Goal: Task Accomplishment & Management: Manage account settings

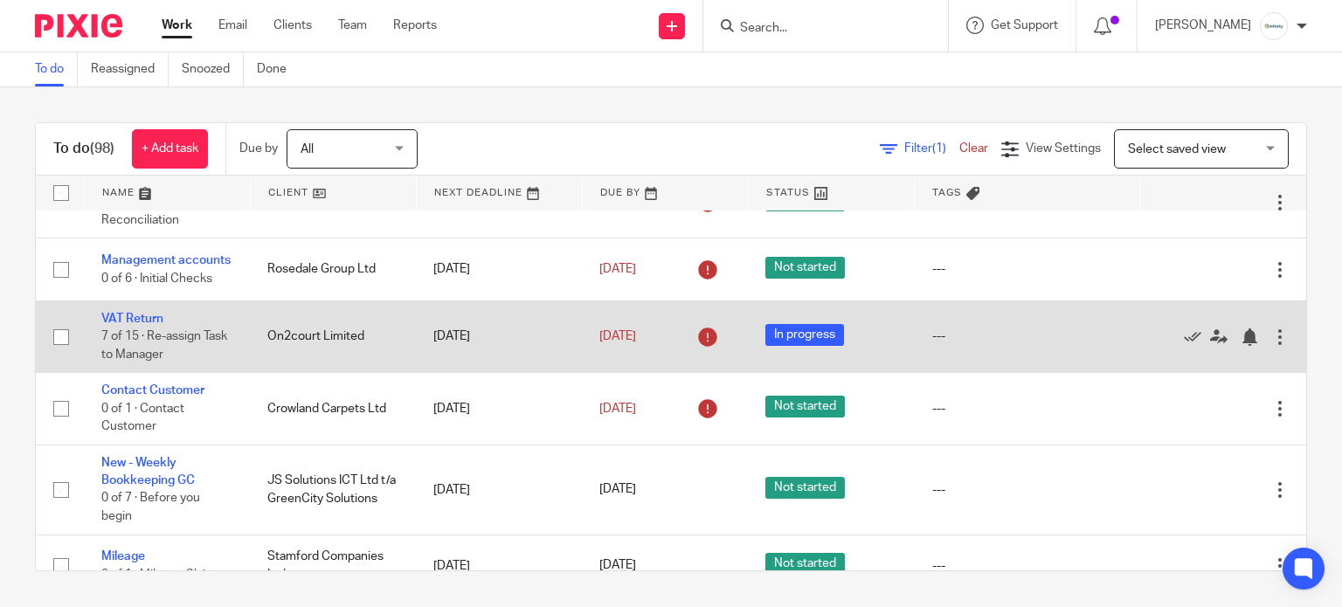
scroll to position [232, 0]
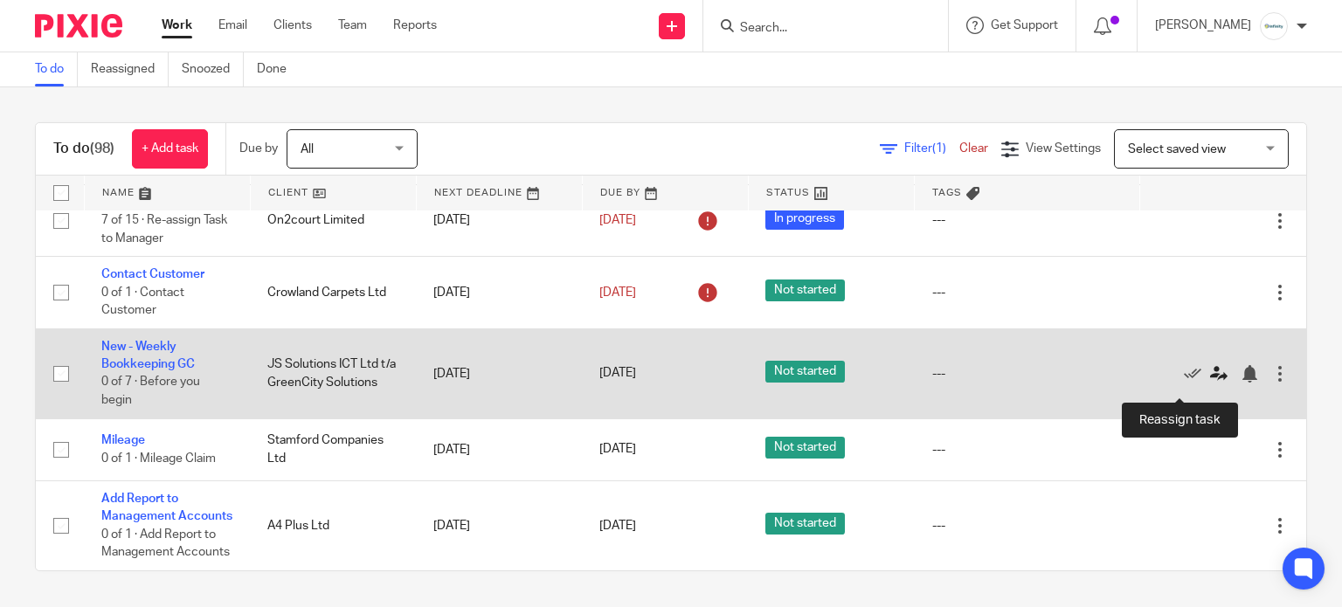
click at [1210, 383] on icon at bounding box center [1218, 373] width 17 height 17
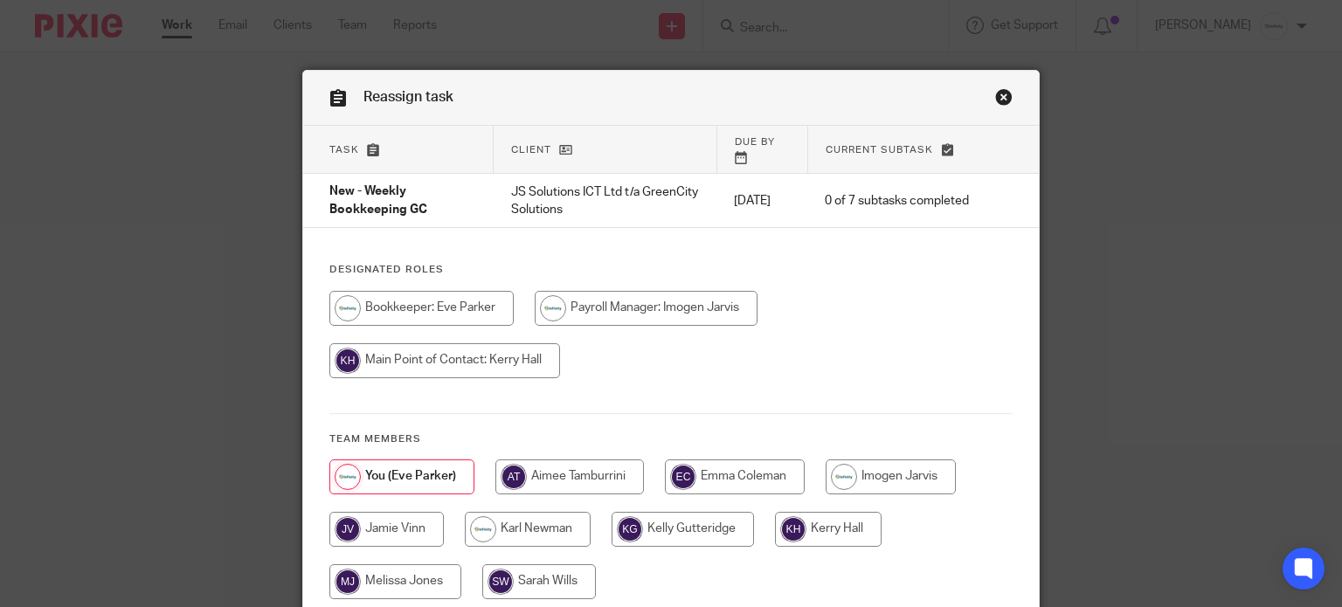
click at [367, 527] on input "radio" at bounding box center [386, 529] width 114 height 35
radio input "true"
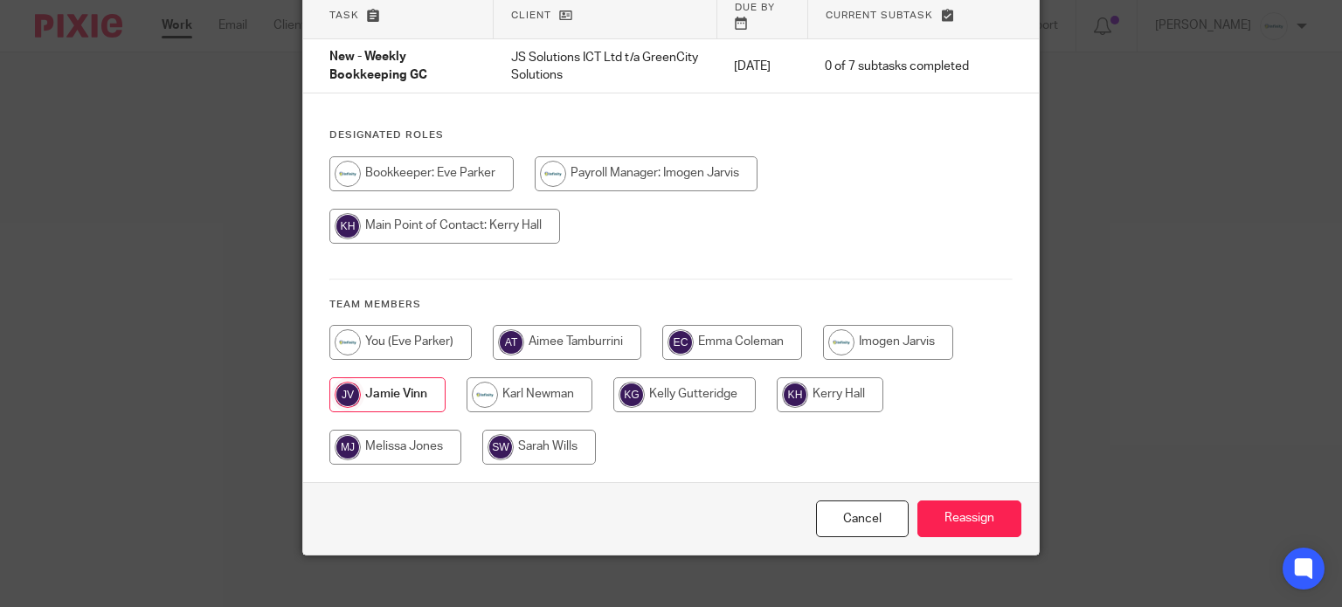
scroll to position [139, 0]
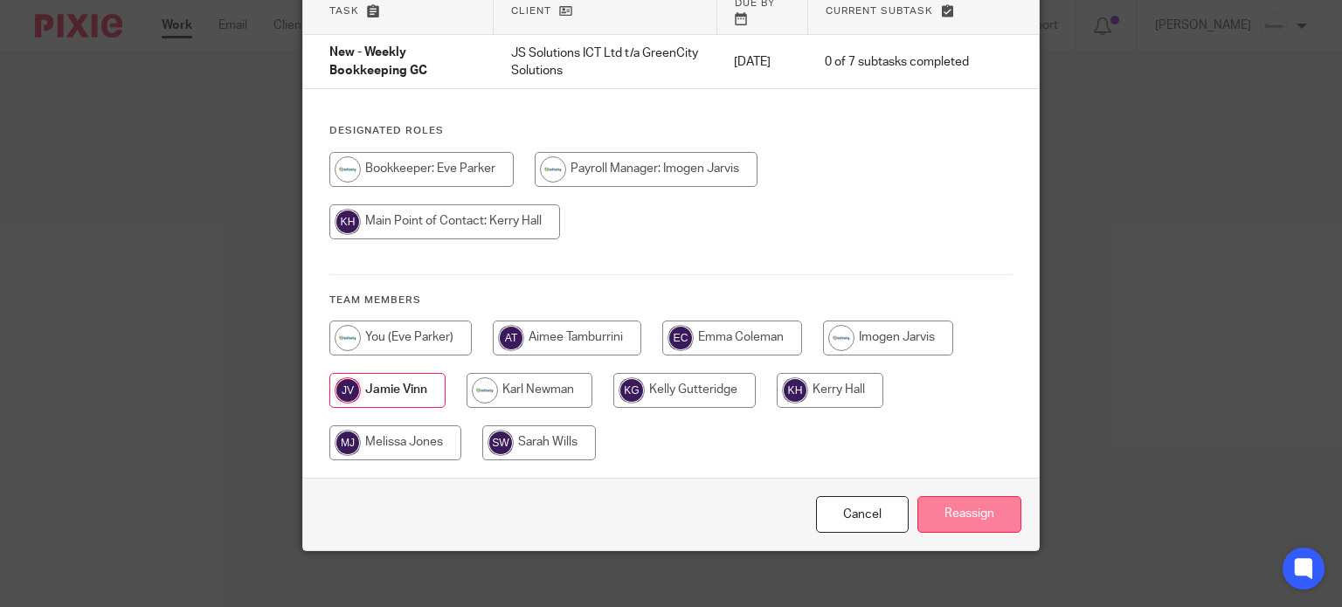
click at [965, 496] on input "Reassign" at bounding box center [970, 515] width 104 height 38
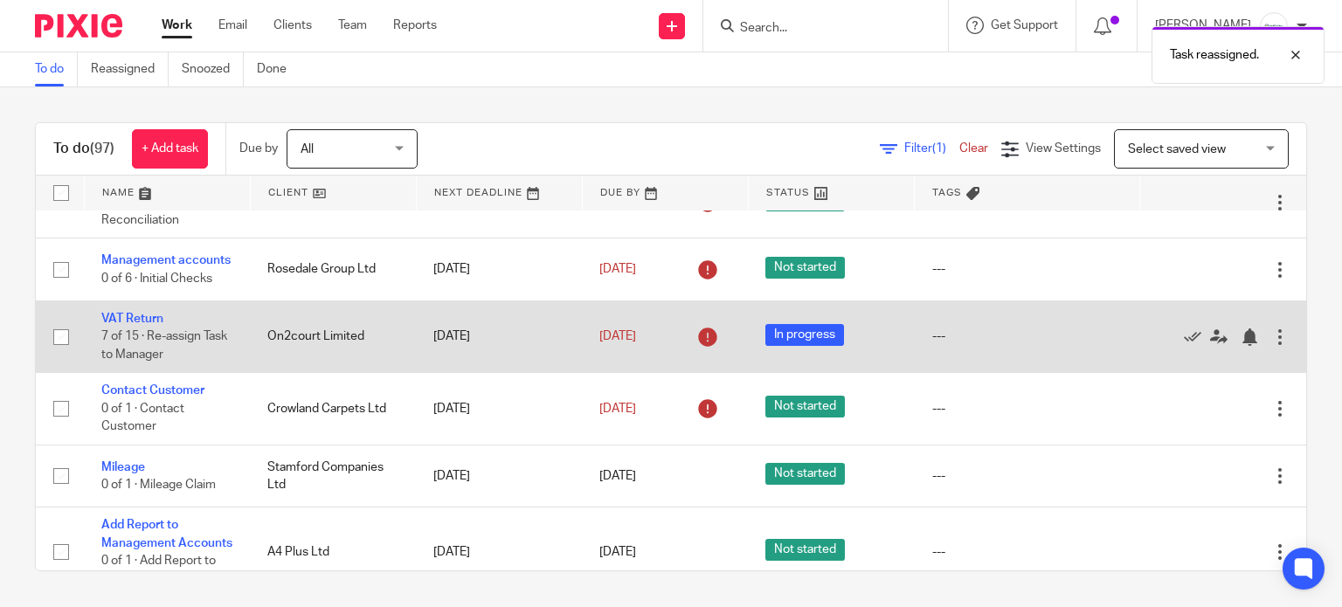
scroll to position [350, 0]
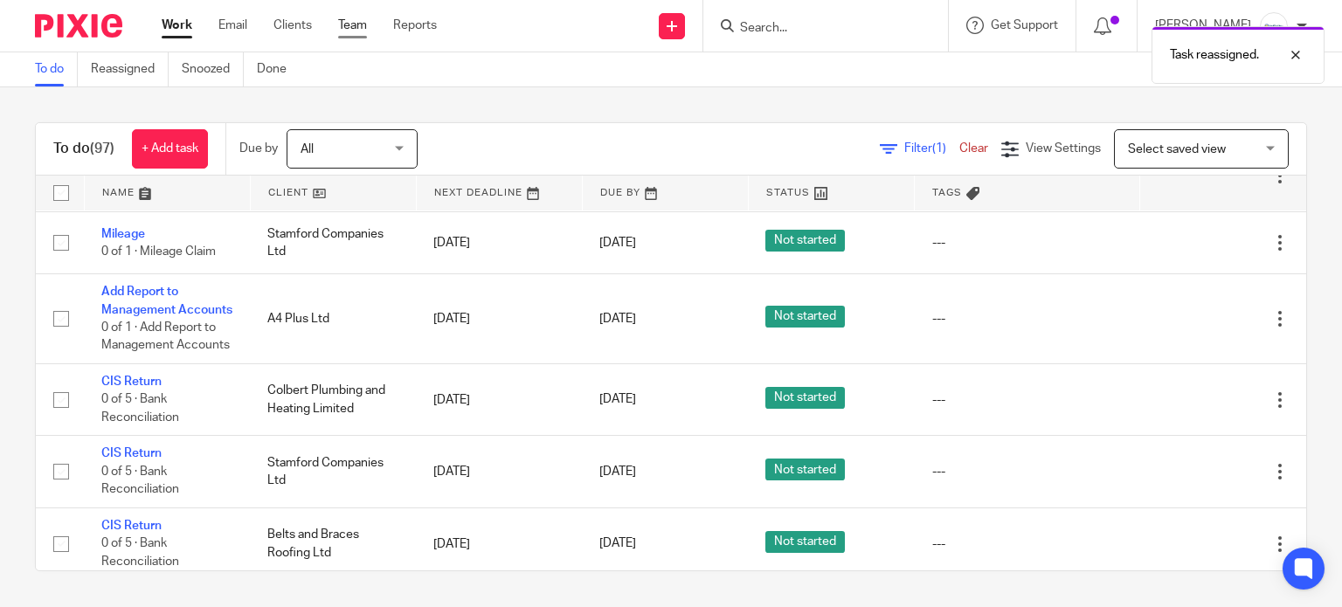
click at [340, 27] on link "Team" at bounding box center [352, 25] width 29 height 17
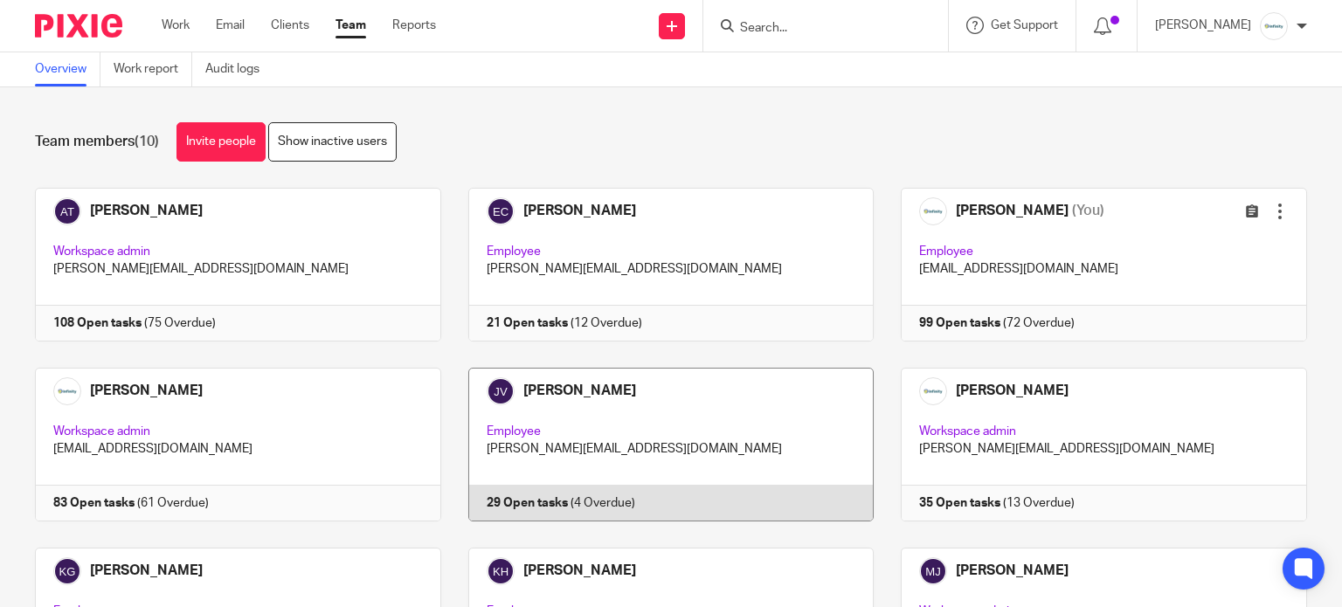
scroll to position [116, 0]
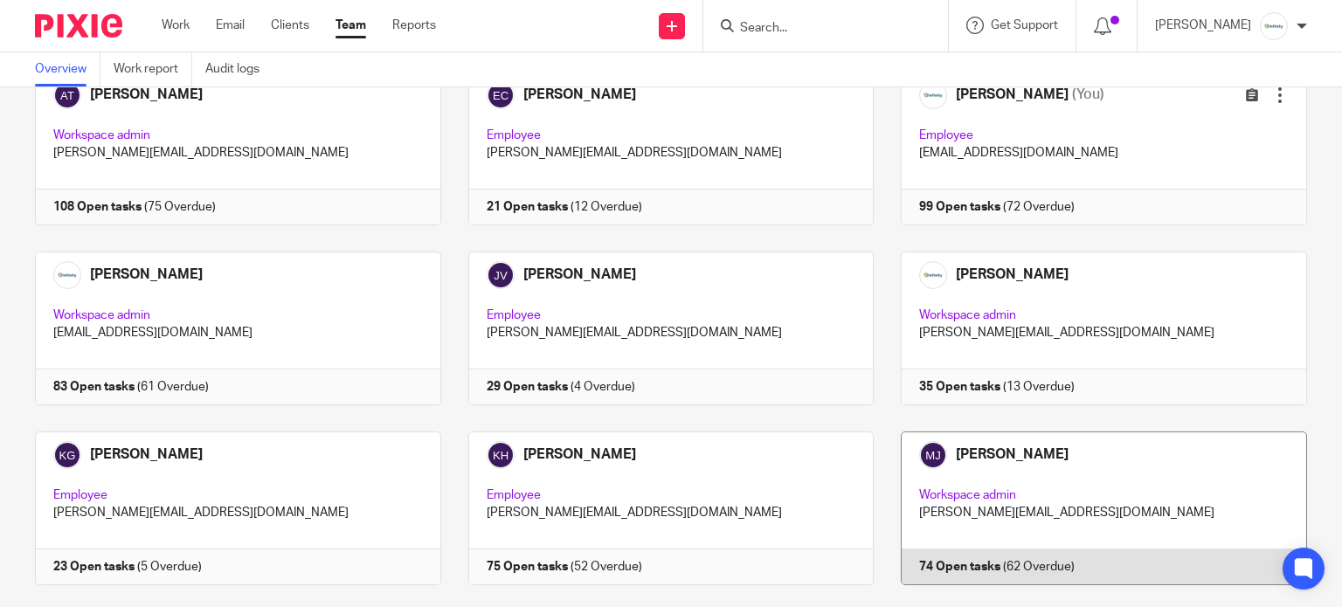
click at [983, 467] on link at bounding box center [1090, 509] width 433 height 154
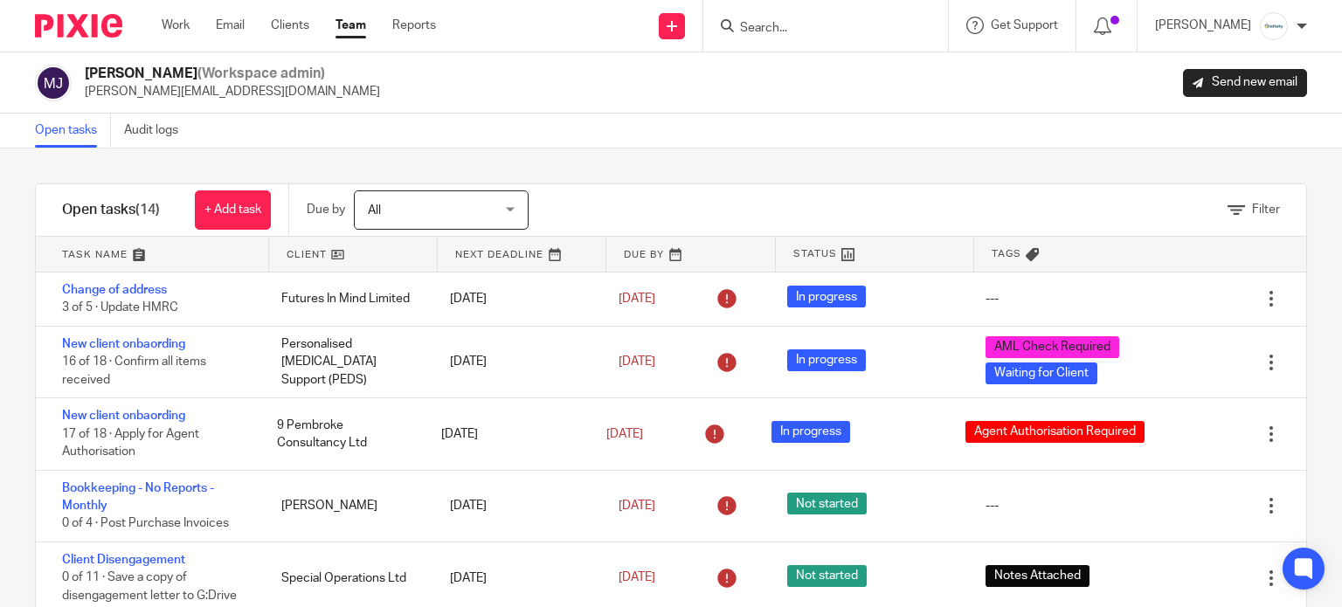
click at [350, 25] on link "Team" at bounding box center [351, 25] width 31 height 17
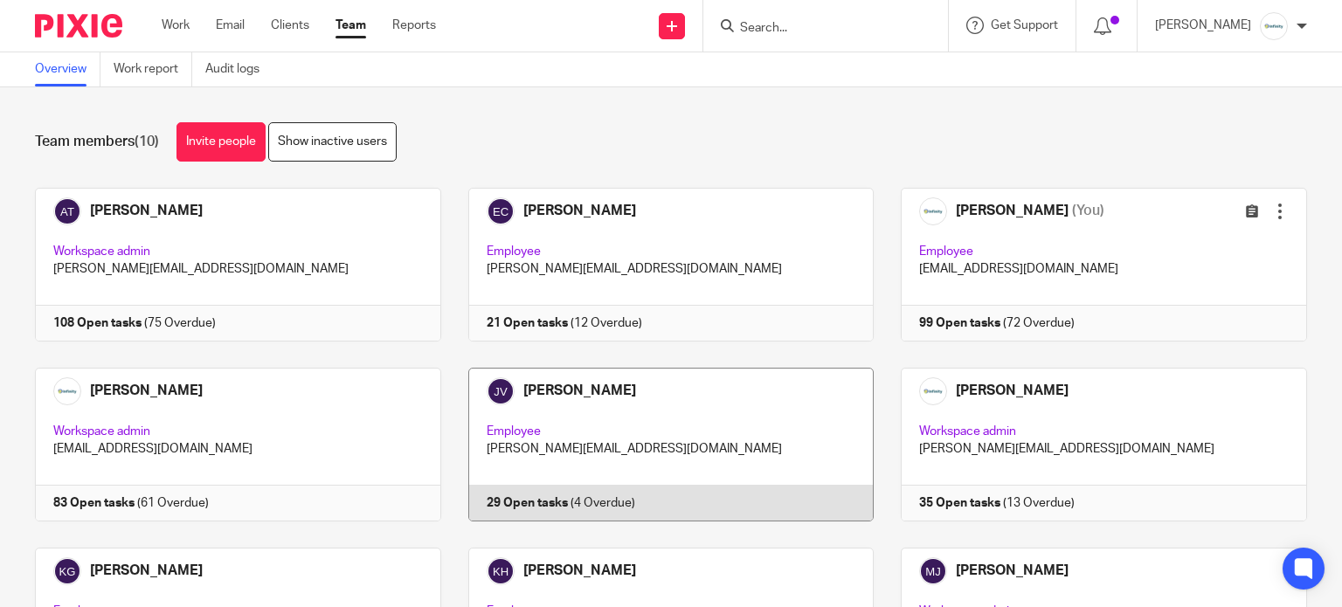
click at [596, 440] on link at bounding box center [657, 445] width 433 height 154
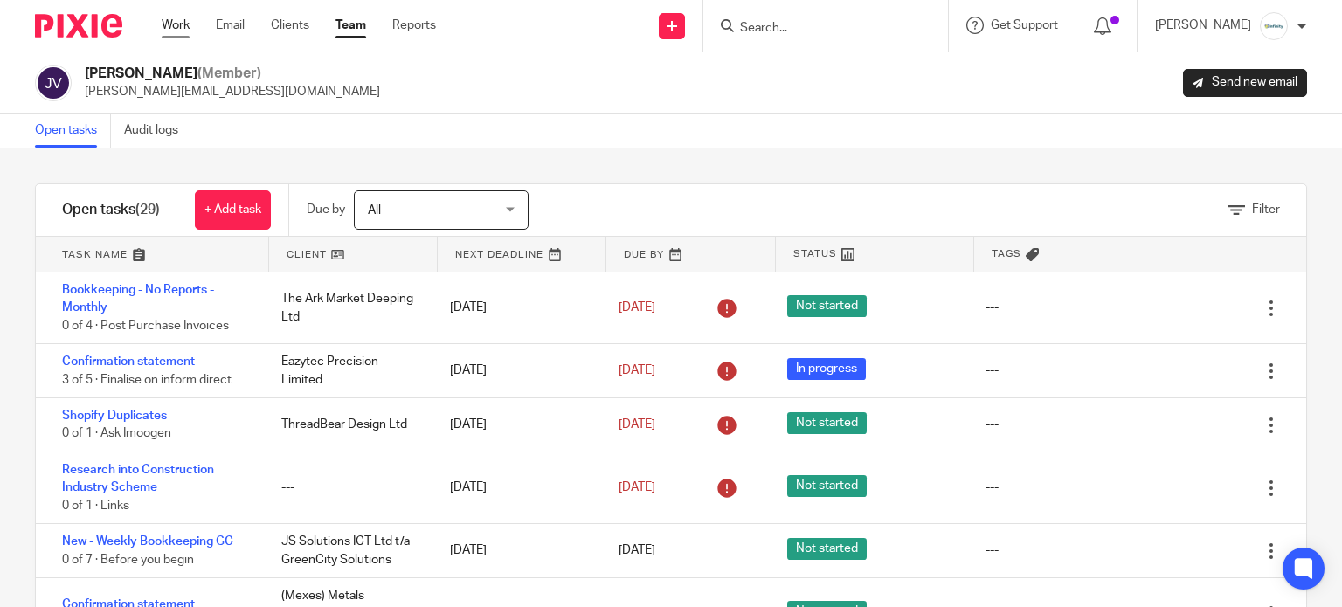
click at [166, 19] on link "Work" at bounding box center [176, 25] width 28 height 17
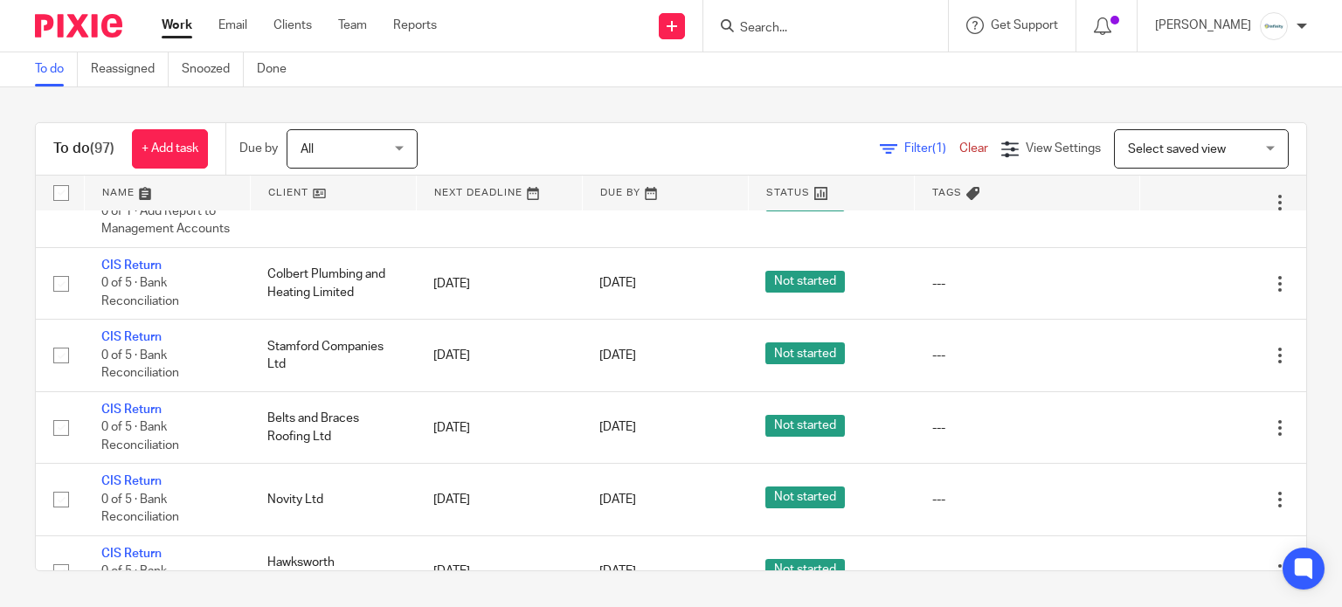
scroll to position [582, 0]
